Goal: Find specific page/section

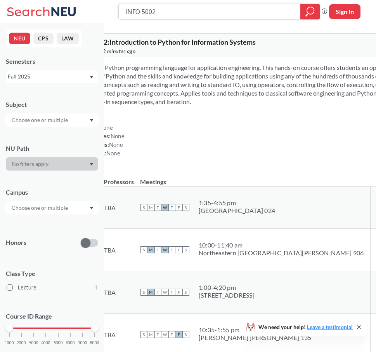
drag, startPoint x: 167, startPoint y: 13, endPoint x: 102, endPoint y: 13, distance: 65.3
click at [101, 13] on div "INFO 5002 Phrase search guarantees the exact search appears in the results. Ex.…" at bounding box center [188, 11] width 376 height 23
type input "CS 6130"
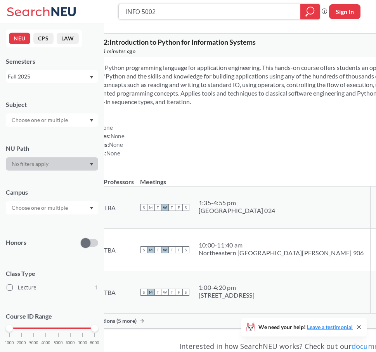
drag, startPoint x: 171, startPoint y: 15, endPoint x: 85, endPoint y: 2, distance: 87.2
click at [85, 2] on div "INFO 5002 Phrase search guarantees the exact search appears in the results. Ex.…" at bounding box center [188, 11] width 376 height 23
paste input "5130"
type input "CS 5130"
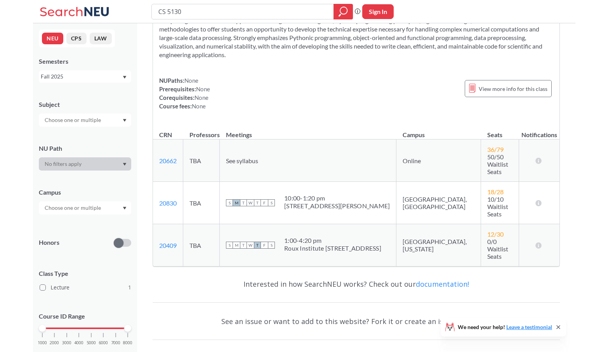
scroll to position [47, 0]
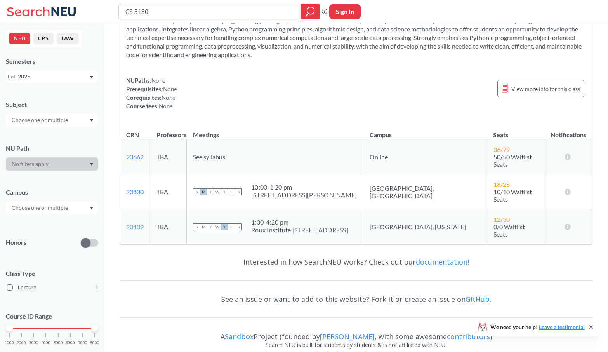
click at [130, 223] on link "20409" at bounding box center [134, 226] width 17 height 7
